Goal: Task Accomplishment & Management: Manage account settings

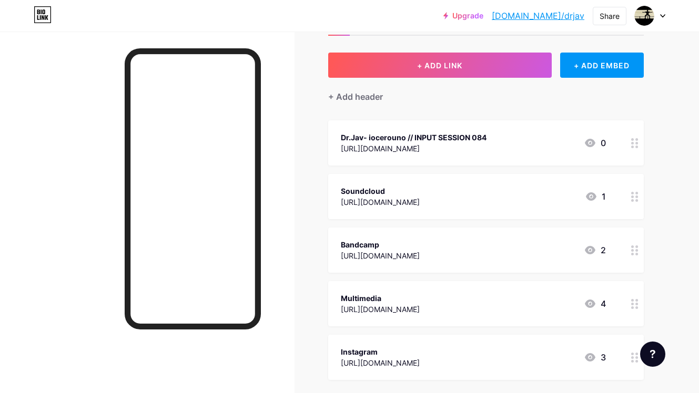
scroll to position [33, 0]
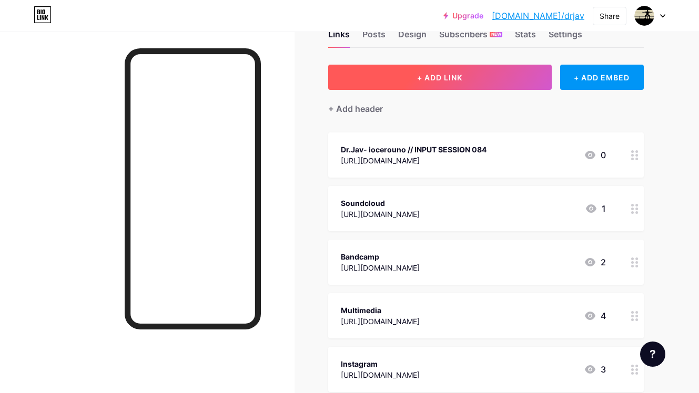
click at [476, 82] on button "+ ADD LINK" at bounding box center [439, 77] width 223 height 25
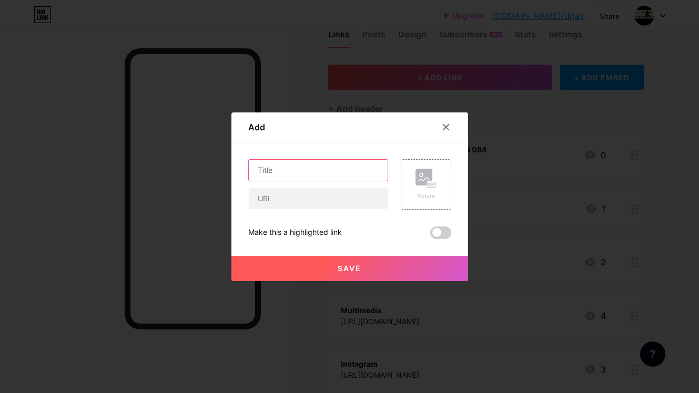
click at [355, 175] on input "text" at bounding box center [318, 170] width 139 height 21
type input "A"
type input "ADE 2025 - Ast"
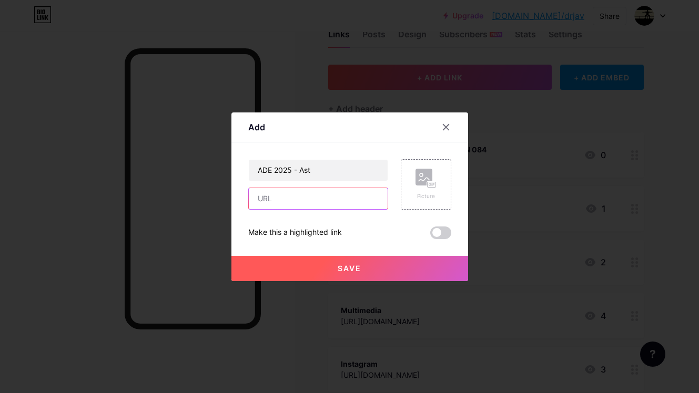
click at [335, 196] on input "text" at bounding box center [318, 198] width 139 height 21
paste input "[URL][DOMAIN_NAME][DATE]"
type input "[URL][DOMAIN_NAME][DATE]"
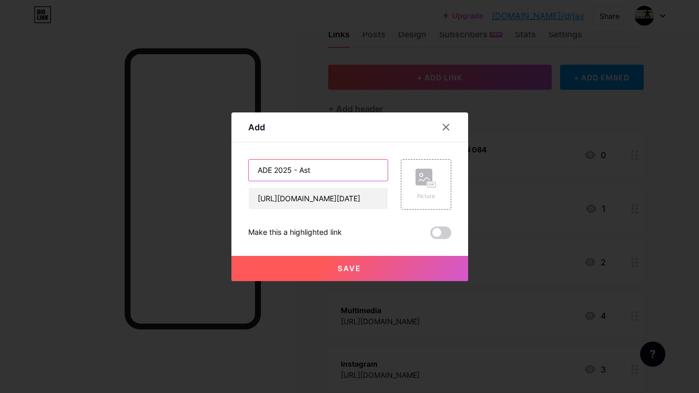
click at [328, 168] on input "ADE 2025 - Ast" at bounding box center [318, 170] width 139 height 21
click at [321, 171] on input "ADE 2025 - Ast" at bounding box center [318, 170] width 139 height 21
paste input "Āsthetics Showcase"
type input "ADE 2025 - Āsthetics Showcase"
click at [357, 264] on span "Save" at bounding box center [349, 268] width 24 height 9
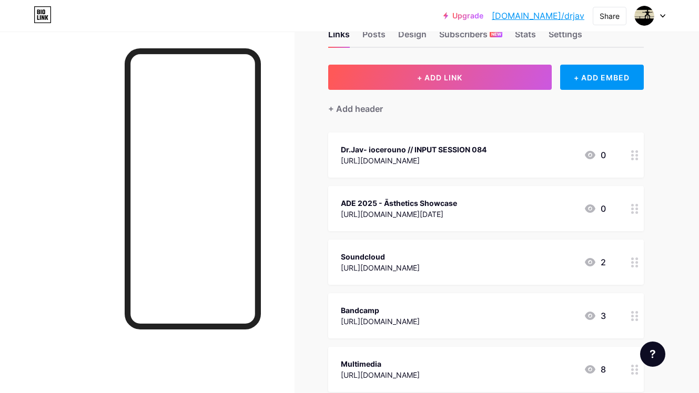
drag, startPoint x: 465, startPoint y: 212, endPoint x: 465, endPoint y: 148, distance: 64.7
click at [465, 148] on span "Dr.Jav- iocerouno // INPUT SESSION 084 [URL][DOMAIN_NAME] 0 ADE 2025 - Āsthetic…" at bounding box center [485, 288] width 315 height 313
click at [552, 223] on div "ADE 2025 - Āsthetics Showcase [URL][DOMAIN_NAME][DATE] 0" at bounding box center [485, 208] width 315 height 45
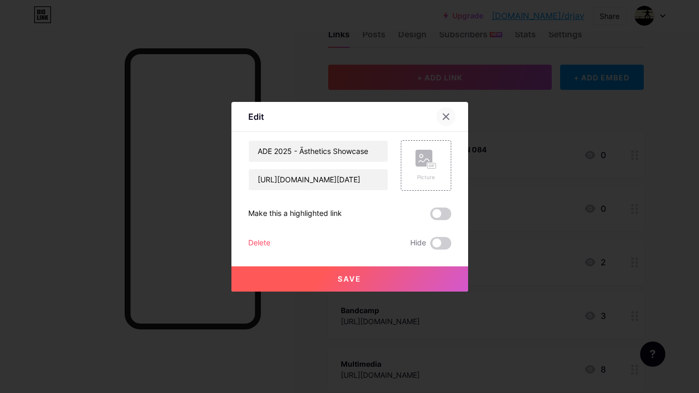
click at [444, 114] on icon at bounding box center [446, 117] width 6 height 6
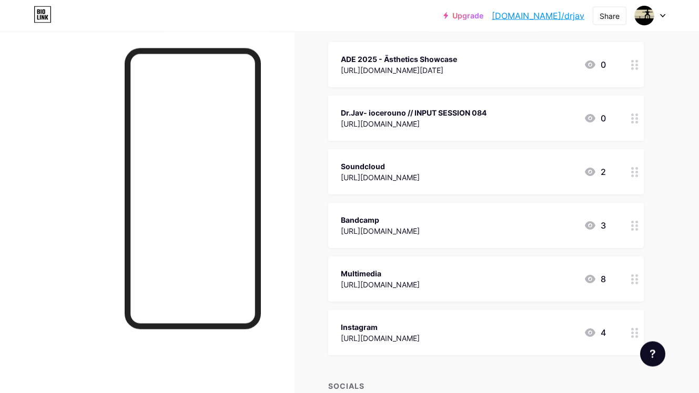
scroll to position [152, 0]
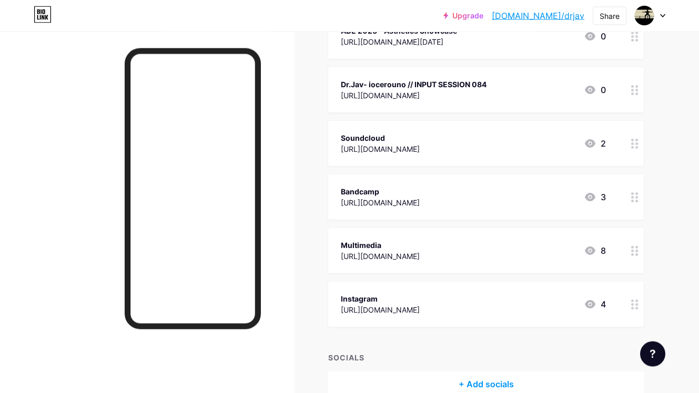
click at [633, 196] on icon at bounding box center [634, 197] width 7 height 10
click at [441, 243] on span at bounding box center [440, 243] width 21 height 13
click at [430, 246] on input "checkbox" at bounding box center [430, 246] width 0 height 0
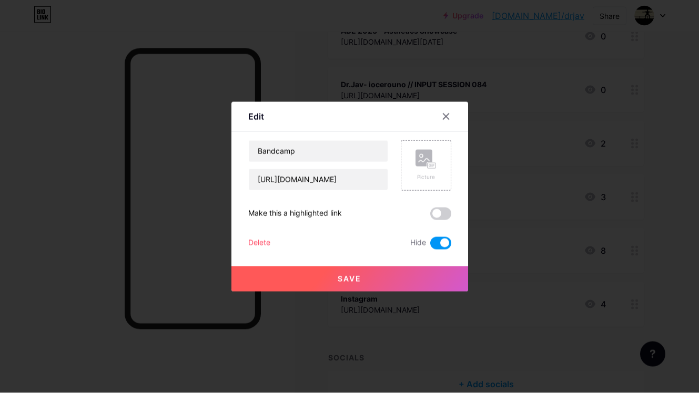
click at [392, 276] on button "Save" at bounding box center [349, 278] width 237 height 25
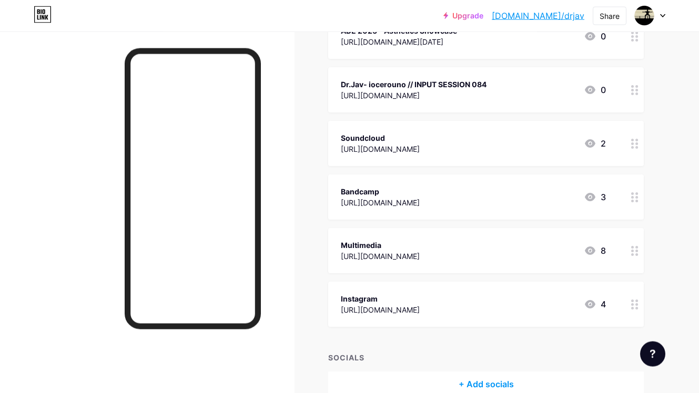
click at [662, 179] on div "Links Posts Design Subscribers NEW Stats Settings + ADD LINK + ADD EMBED + Add …" at bounding box center [343, 165] width 687 height 570
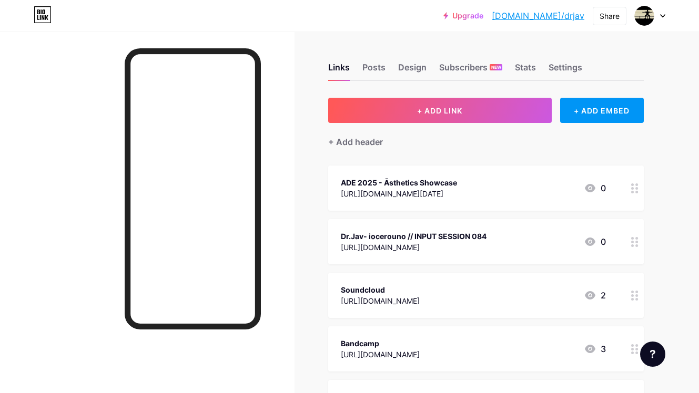
scroll to position [-1, 0]
click at [548, 18] on link "[DOMAIN_NAME]/drjav" at bounding box center [537, 15] width 93 height 13
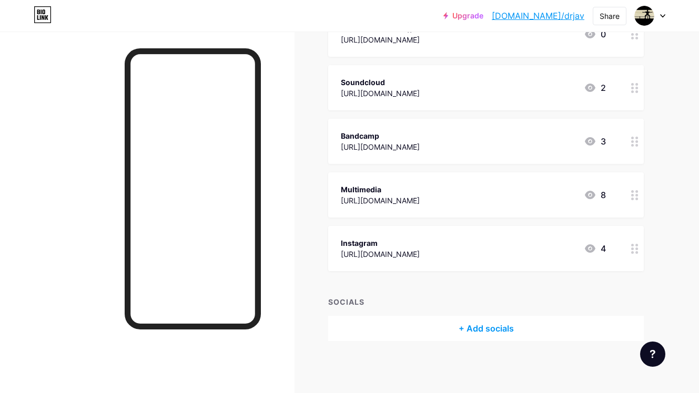
scroll to position [207, 0]
click at [419, 184] on div "Multimedia" at bounding box center [380, 189] width 79 height 11
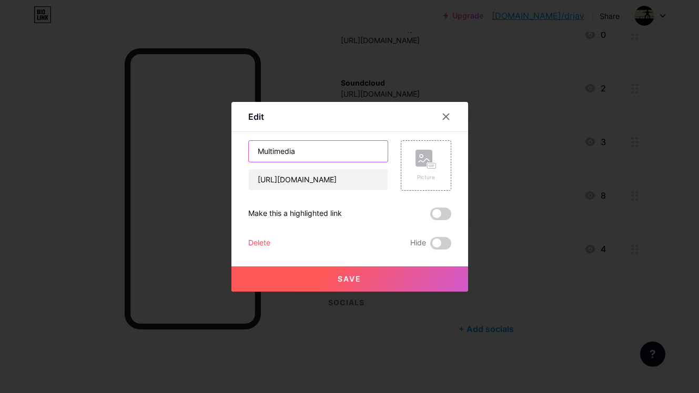
click at [310, 158] on input "Multimedia" at bounding box center [318, 151] width 139 height 21
type input "Multimedia / Presskit"
click at [330, 263] on div "Save" at bounding box center [349, 271] width 237 height 42
click at [333, 284] on button "Save" at bounding box center [349, 278] width 237 height 25
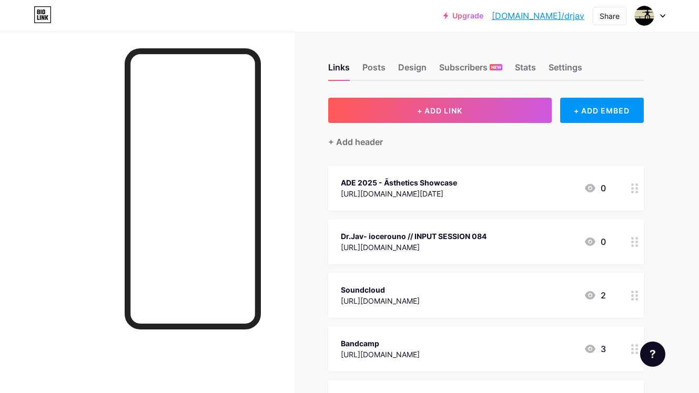
scroll to position [0, 0]
click at [565, 16] on link "[DOMAIN_NAME]/drjav" at bounding box center [537, 15] width 93 height 13
